Goal: Task Accomplishment & Management: Complete application form

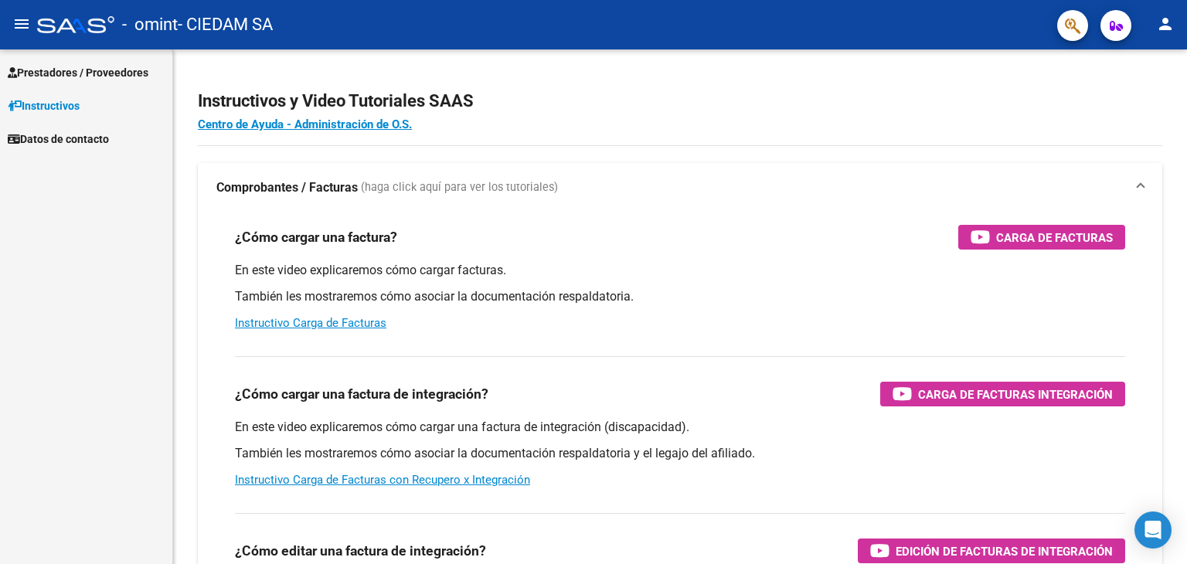
click at [51, 79] on span "Prestadores / Proveedores" at bounding box center [78, 72] width 141 height 17
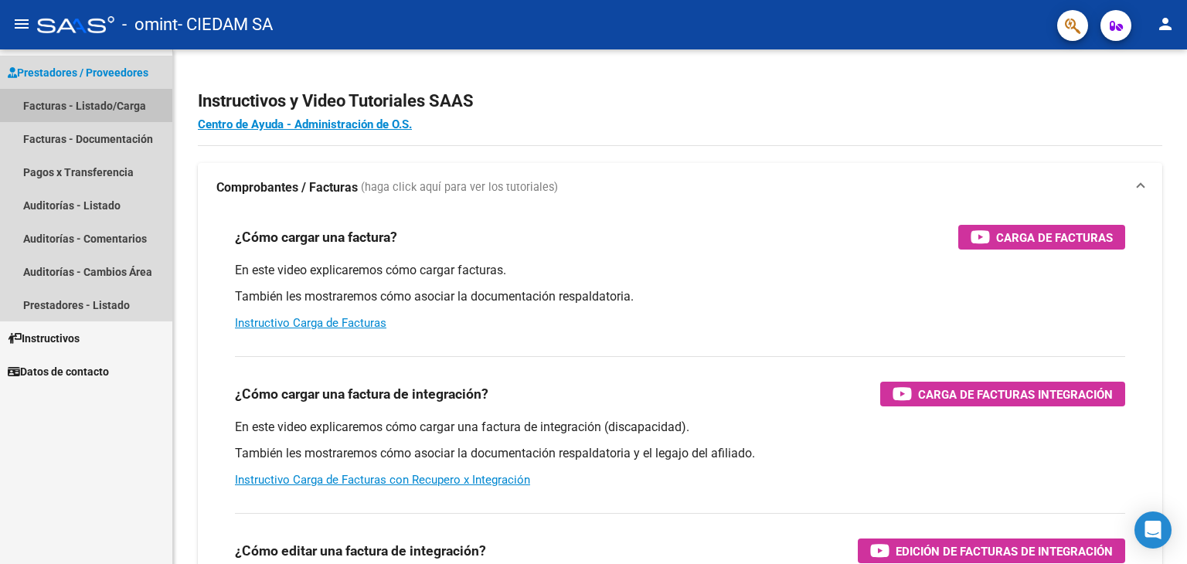
click at [54, 108] on link "Facturas - Listado/Carga" at bounding box center [86, 105] width 172 height 33
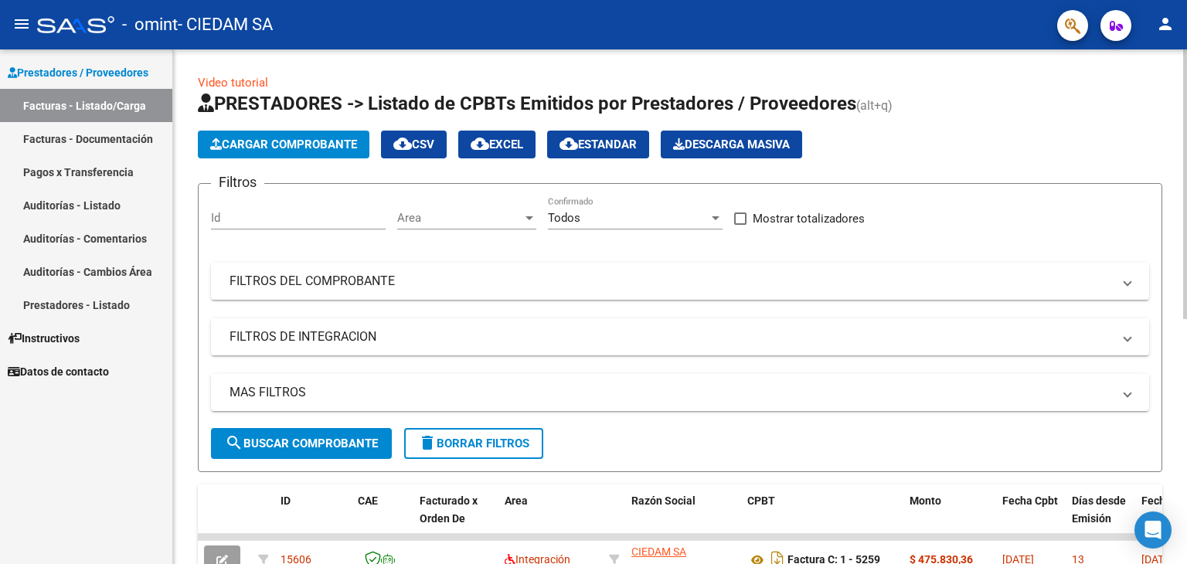
click at [294, 141] on span "Cargar Comprobante" at bounding box center [283, 145] width 147 height 14
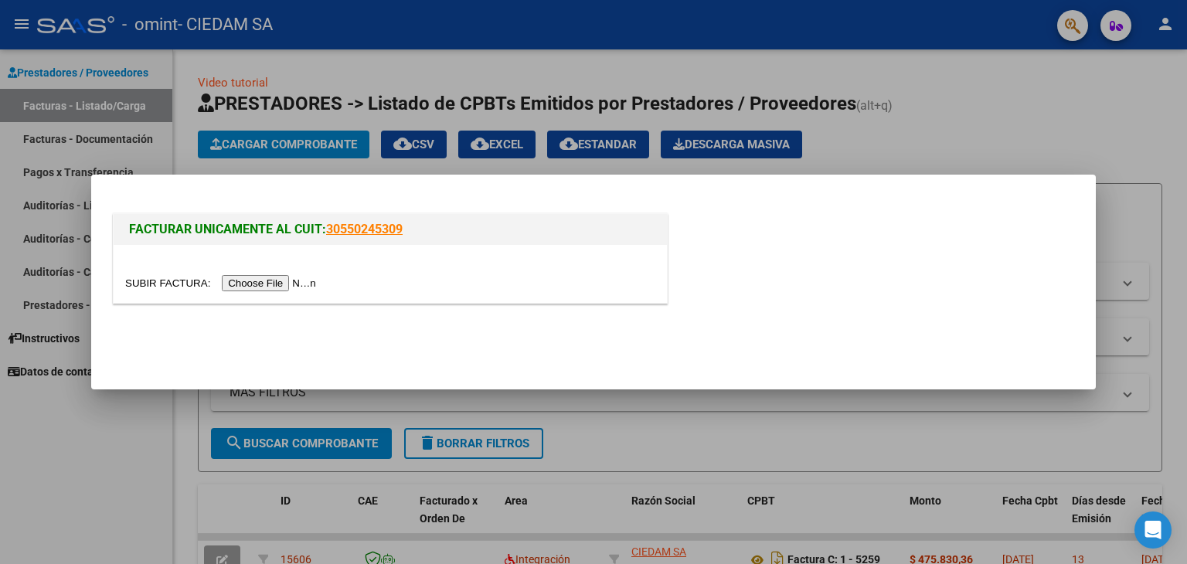
click at [303, 281] on input "file" at bounding box center [223, 283] width 196 height 16
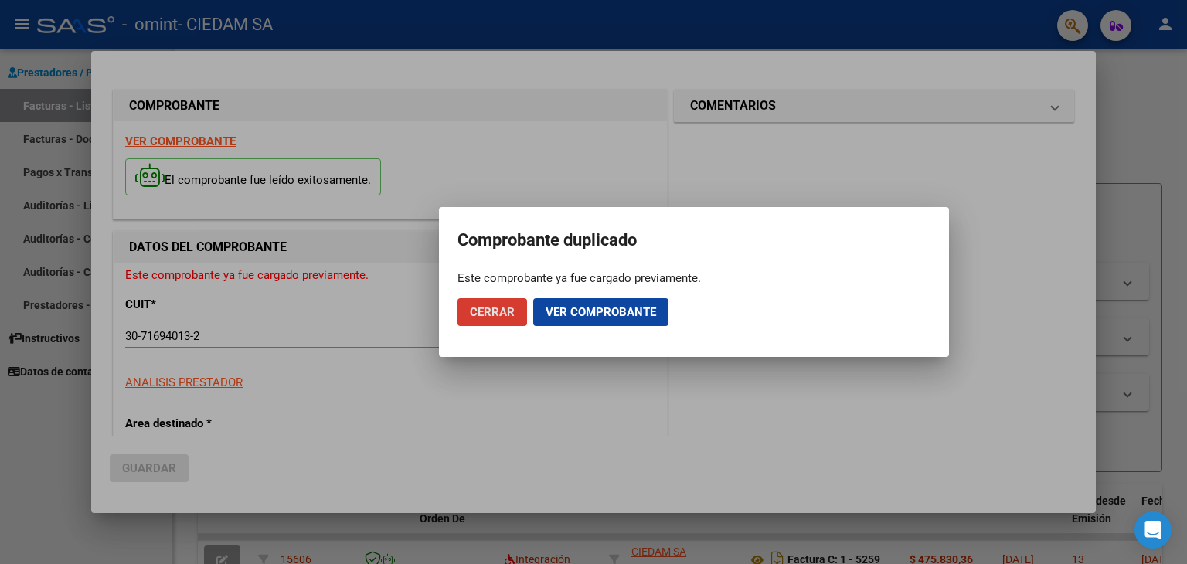
click at [501, 317] on span "Cerrar" at bounding box center [492, 312] width 45 height 14
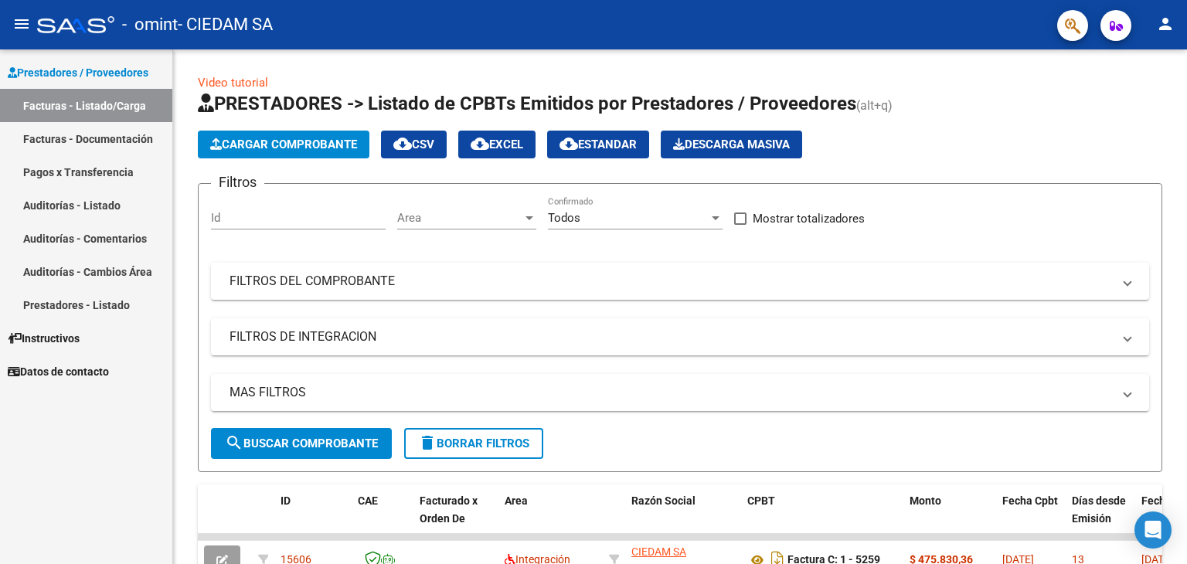
click at [97, 107] on link "Facturas - Listado/Carga" at bounding box center [86, 105] width 172 height 33
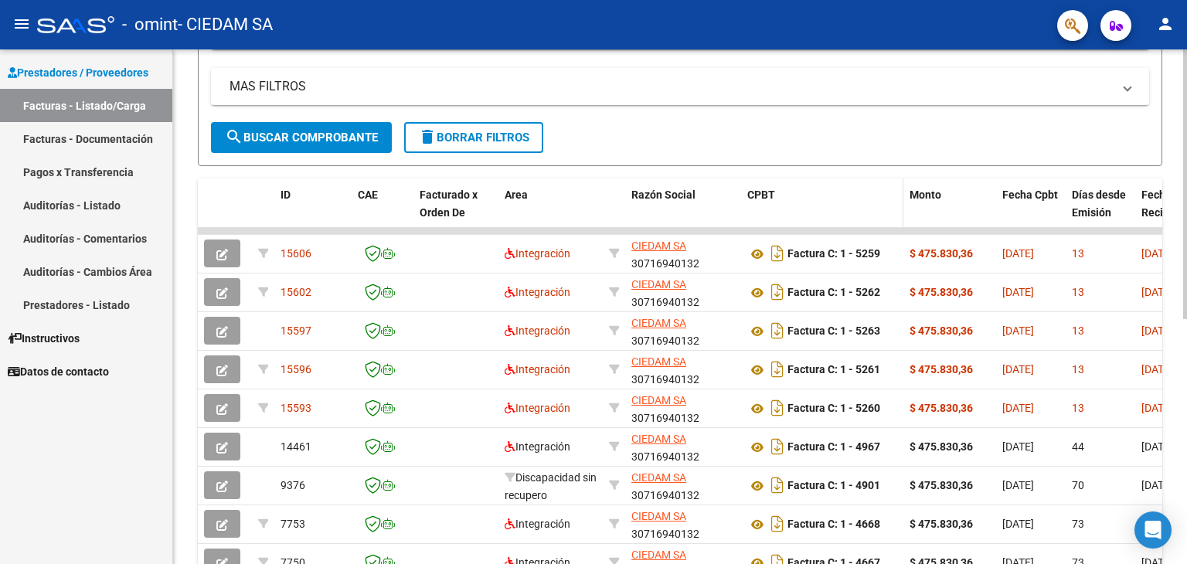
scroll to position [309, 0]
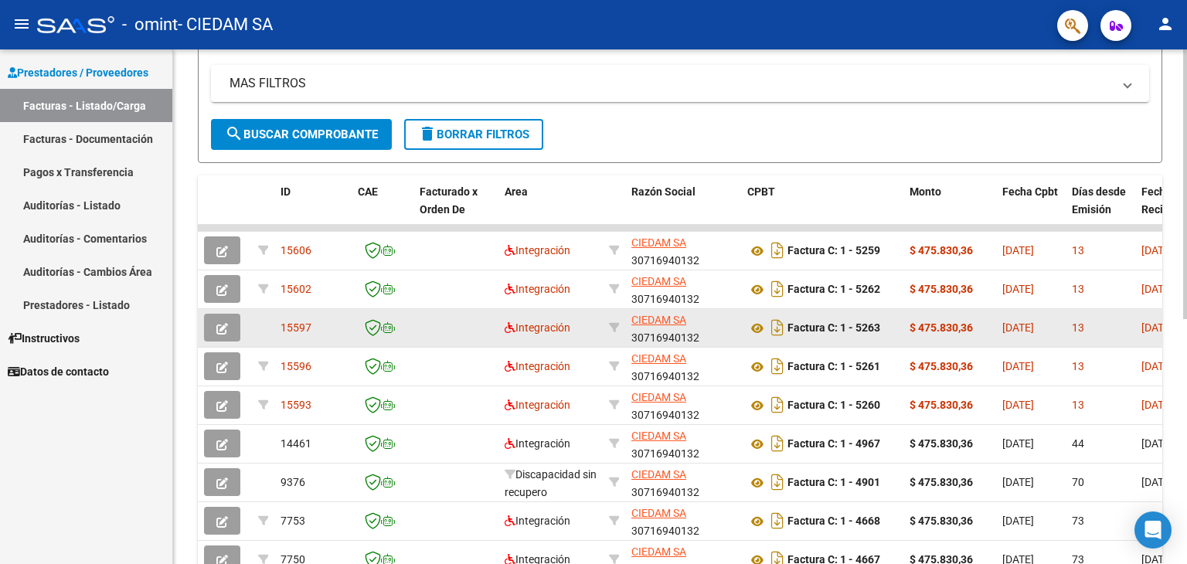
click at [1020, 322] on span "[DATE]" at bounding box center [1018, 327] width 32 height 12
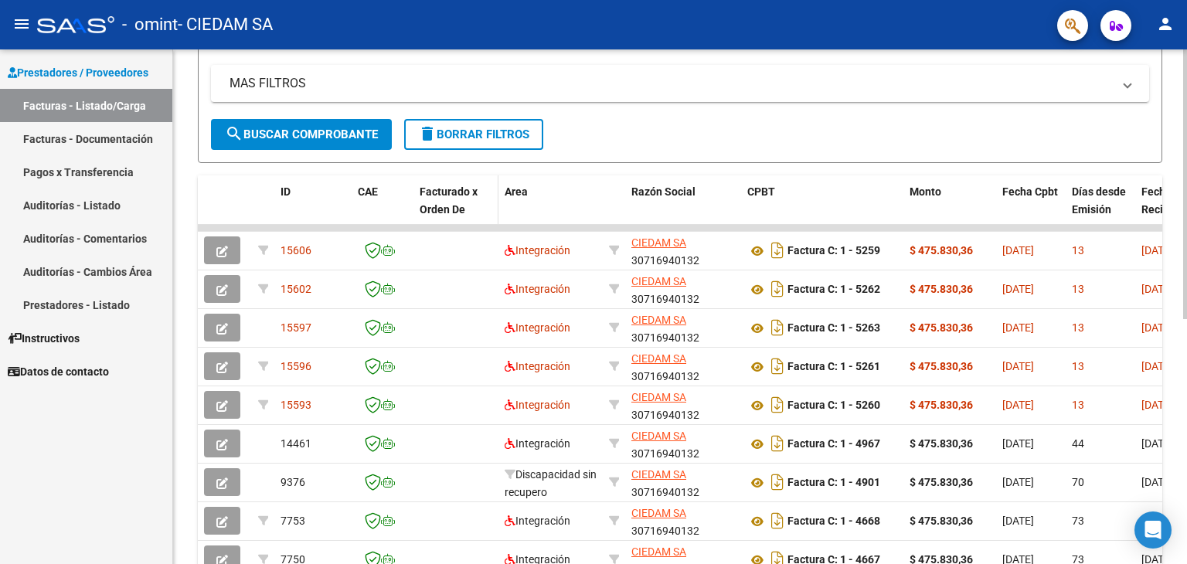
drag, startPoint x: 319, startPoint y: 226, endPoint x: 451, endPoint y: 219, distance: 132.3
click at [451, 219] on div "ID CAE Facturado x Orden De Area Razón Social CPBT Monto Fecha Cpbt Días desde …" at bounding box center [680, 418] width 964 height 487
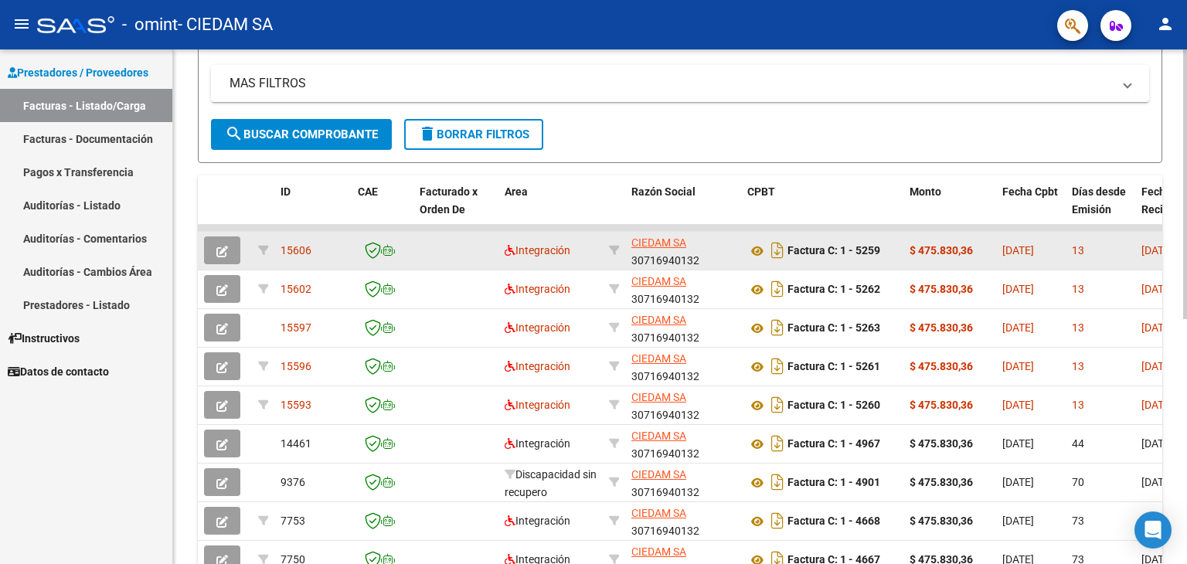
drag, startPoint x: 480, startPoint y: 227, endPoint x: 739, endPoint y: 239, distance: 259.1
click at [739, 239] on datatable-scroller "15606 Integración CIEDAM SA 30716940132 Factura C: 1 - 5259 $ 475.830,36 [DATE]…" at bounding box center [680, 421] width 964 height 393
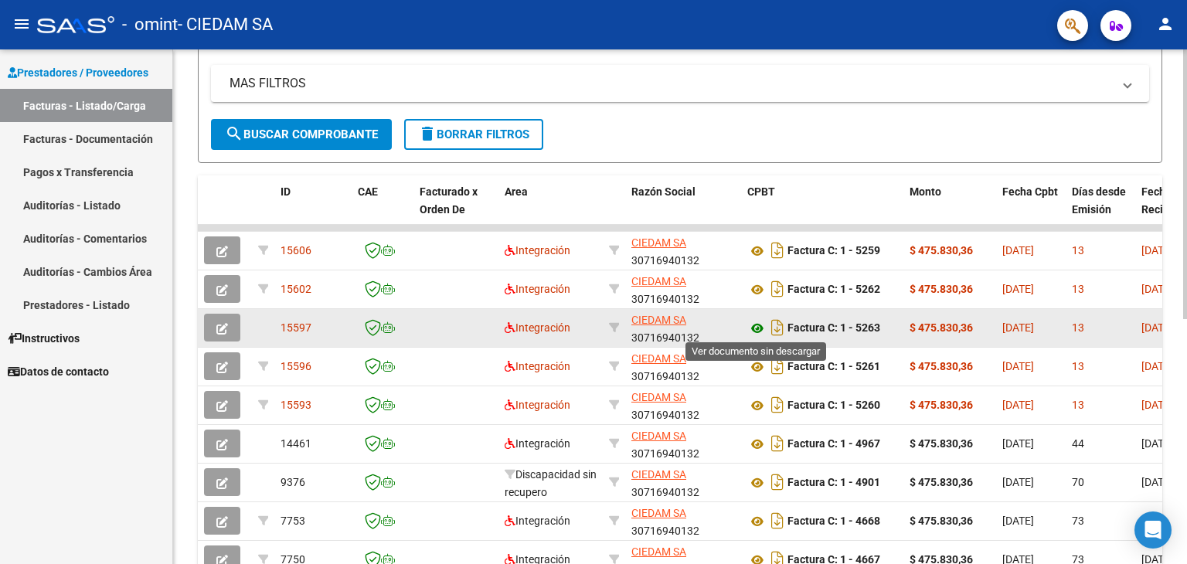
click at [757, 327] on icon at bounding box center [757, 328] width 20 height 19
click at [222, 323] on icon "button" at bounding box center [222, 329] width 12 height 12
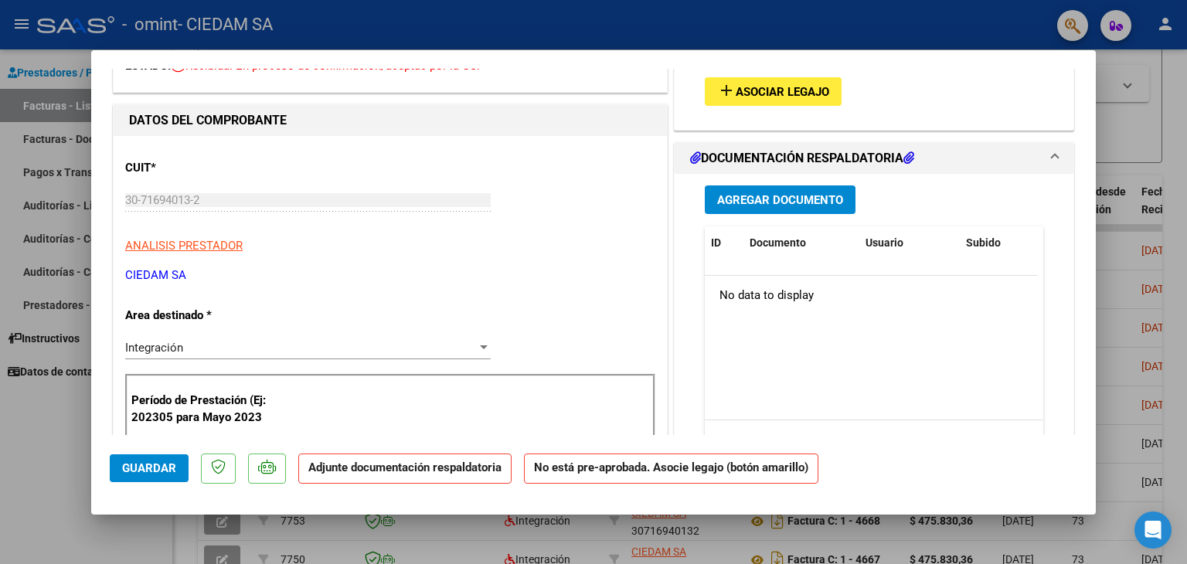
scroll to position [0, 0]
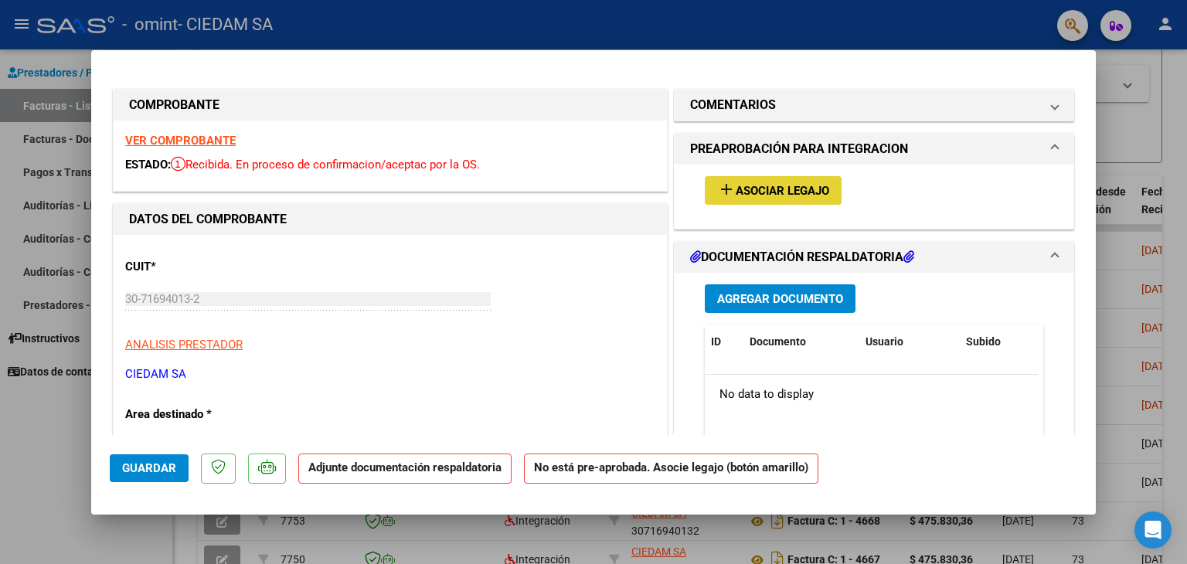
click at [773, 198] on span "Asociar Legajo" at bounding box center [783, 191] width 94 height 14
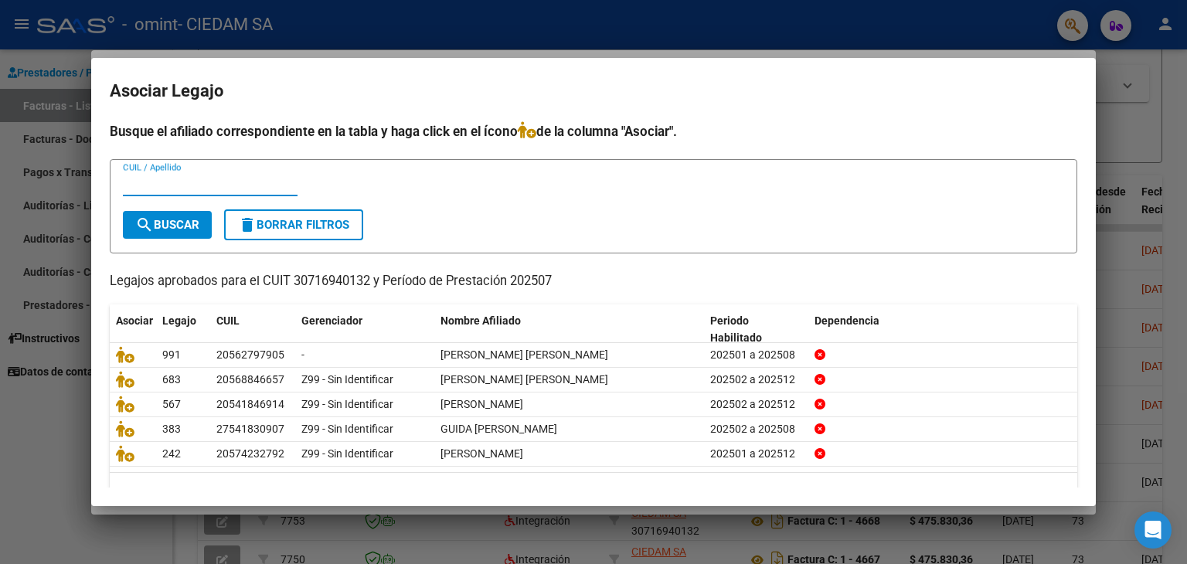
click at [279, 229] on span "delete Borrar Filtros" at bounding box center [293, 225] width 111 height 14
click at [1150, 177] on div at bounding box center [593, 282] width 1187 height 564
